Goal: Use online tool/utility: Utilize a website feature to perform a specific function

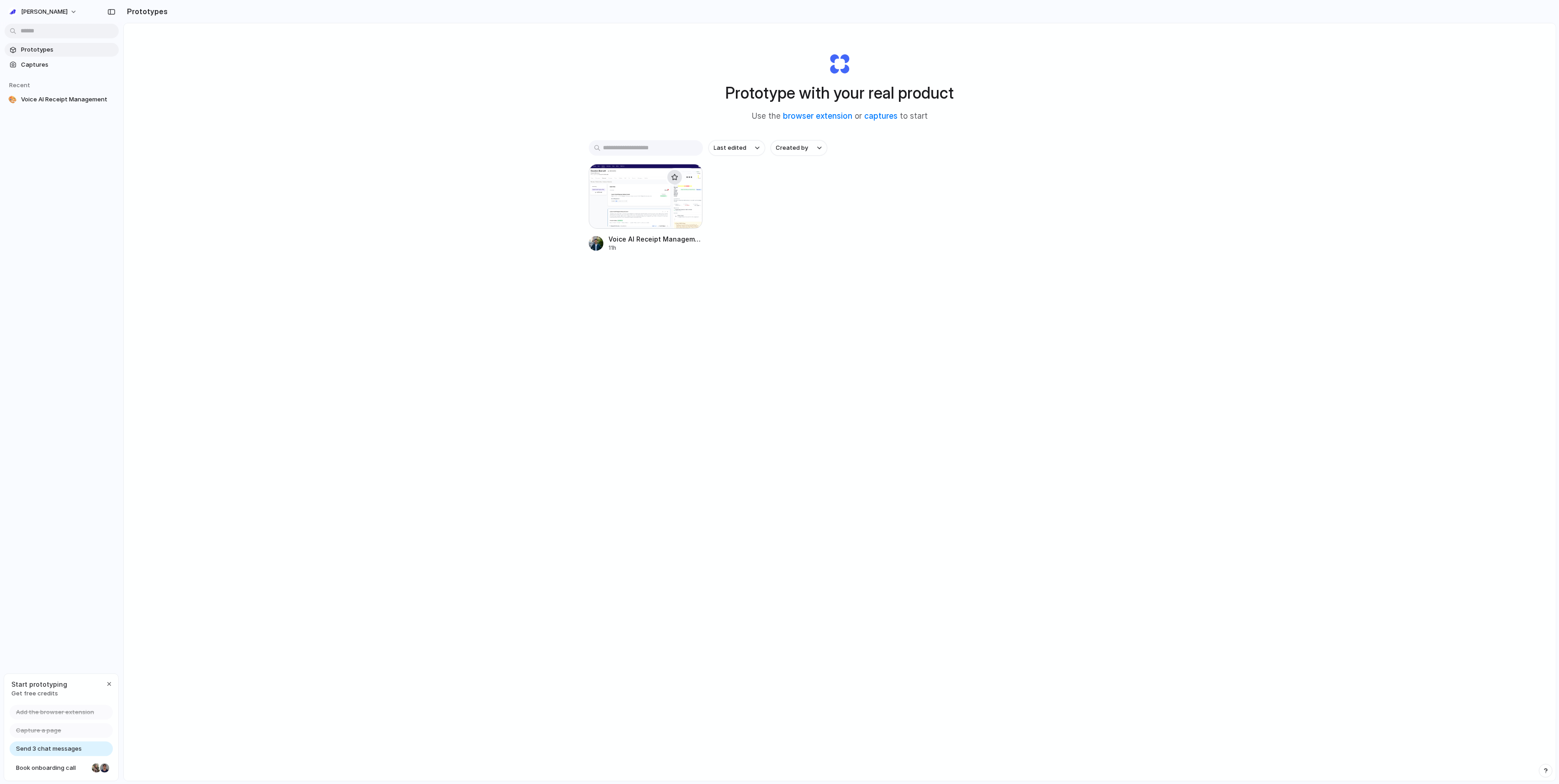
click at [669, 178] on button "button" at bounding box center [675, 177] width 15 height 15
click at [674, 178] on div "button" at bounding box center [675, 177] width 7 height 7
click at [652, 207] on div at bounding box center [646, 196] width 114 height 65
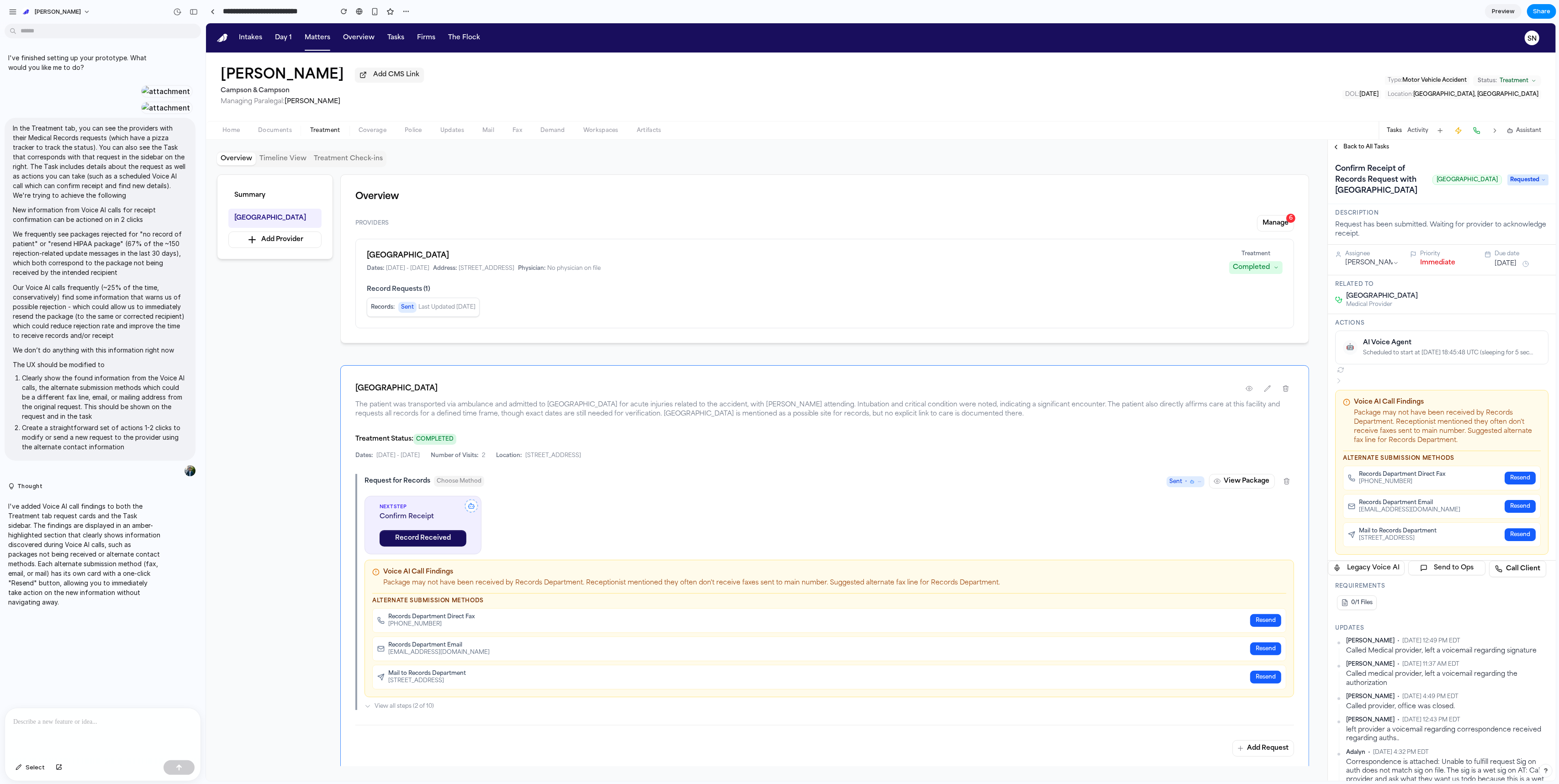
scroll to position [79, 0]
click at [921, 385] on icon at bounding box center [1338, 381] width 7 height 7
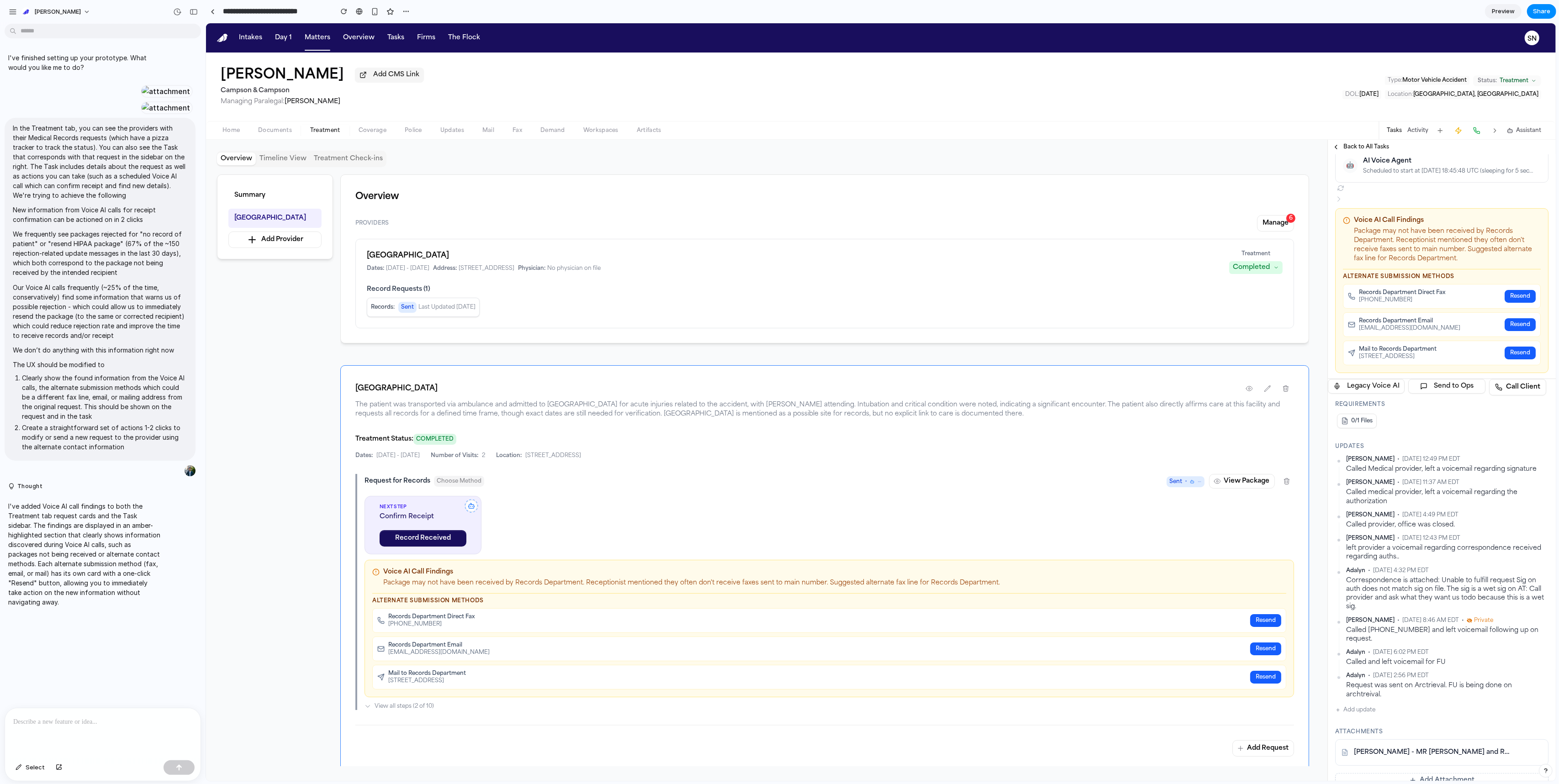
scroll to position [189, 0]
click at [121, 503] on p at bounding box center [103, 722] width 179 height 11
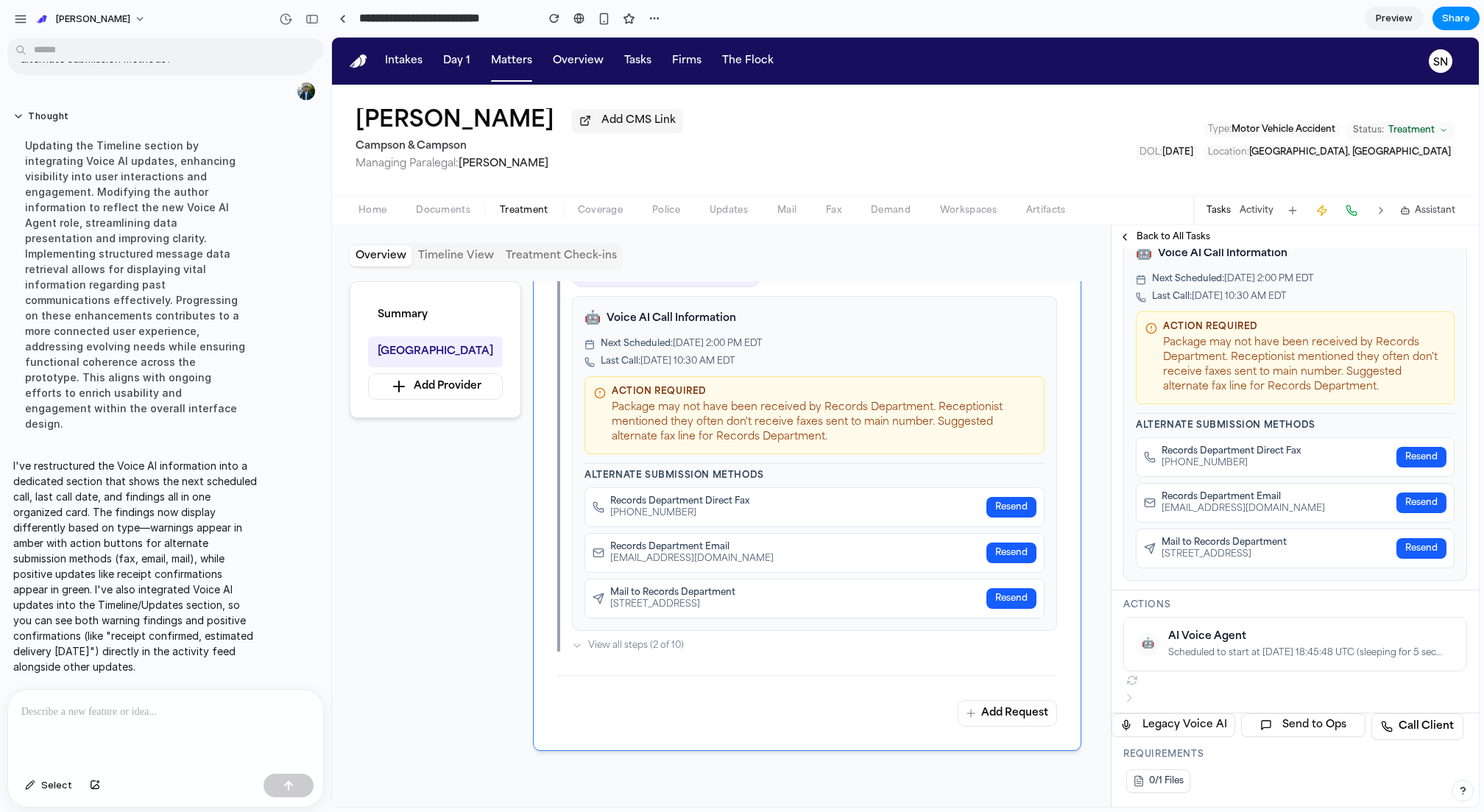
scroll to position [287, 0]
